Goal: Information Seeking & Learning: Learn about a topic

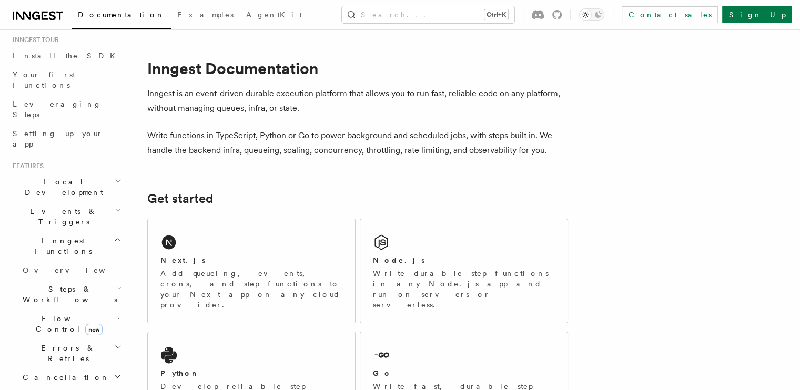
scroll to position [103, 0]
click at [66, 208] on span "Events & Triggers" at bounding box center [61, 218] width 106 height 21
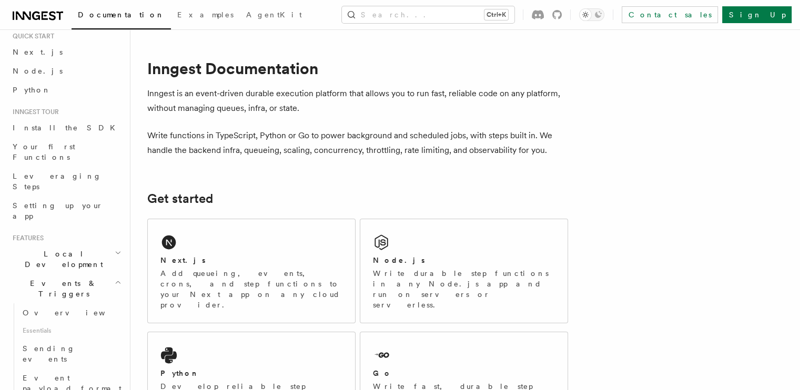
scroll to position [0, 0]
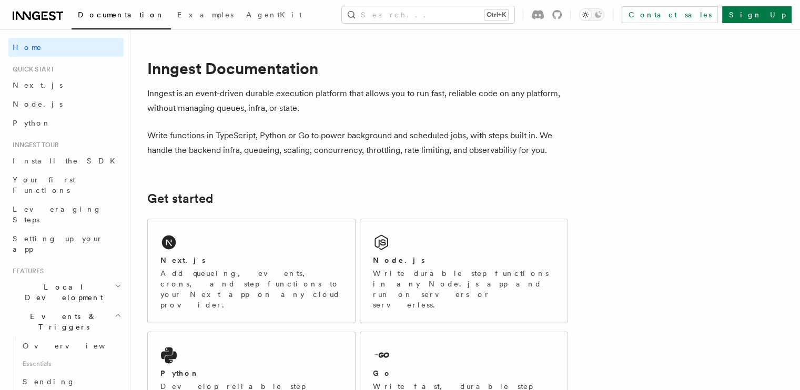
click at [84, 307] on h2 "Events & Triggers" at bounding box center [65, 321] width 115 height 29
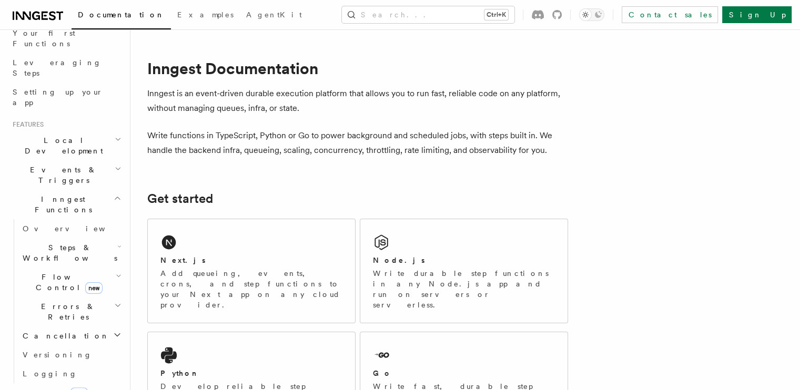
scroll to position [149, 0]
click at [51, 269] on span "Flow Control new" at bounding box center [66, 279] width 97 height 21
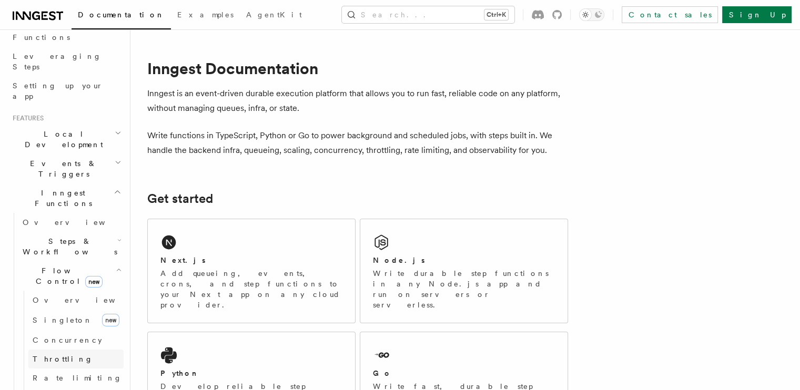
scroll to position [154, 0]
click at [59, 265] on span "Flow Control new" at bounding box center [66, 275] width 97 height 21
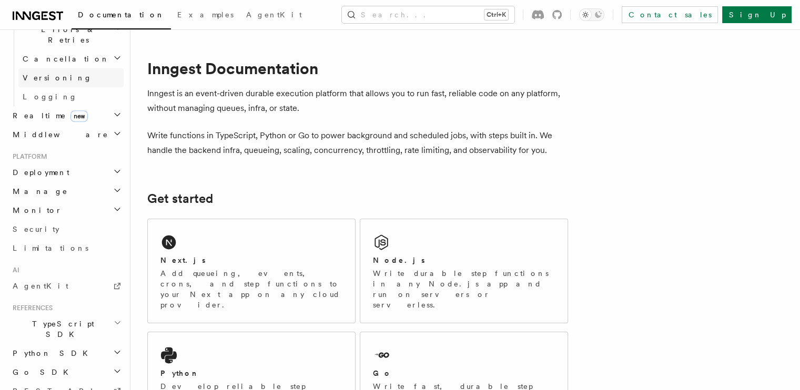
scroll to position [427, 0]
click at [41, 279] on span "AgentKit" at bounding box center [41, 283] width 56 height 8
